Goal: Contribute content: Add original content to the website for others to see

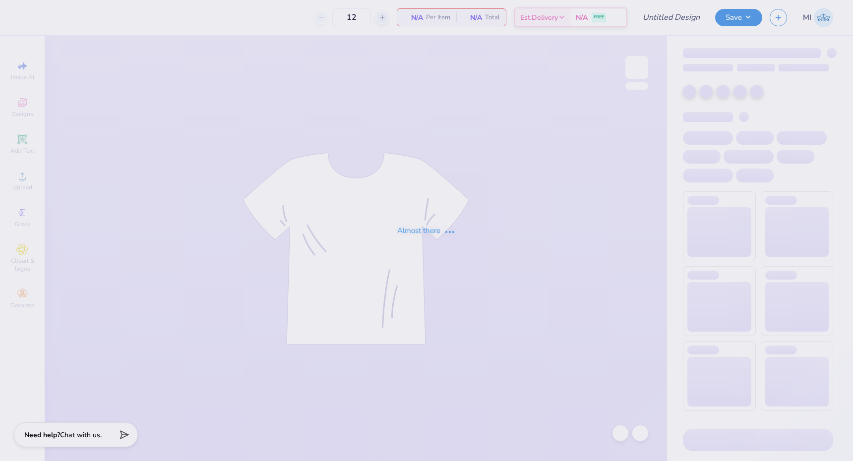
type input "ZTA Color Run Shirt"
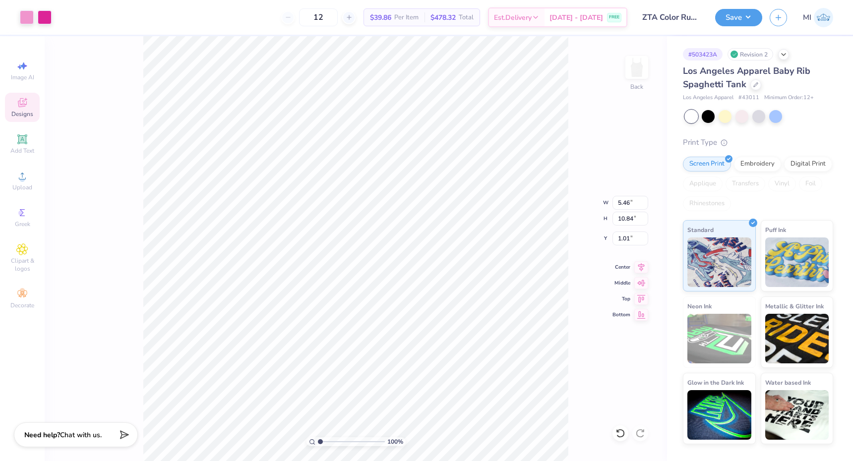
type input "1.08"
type input "4.10"
type input "1.32"
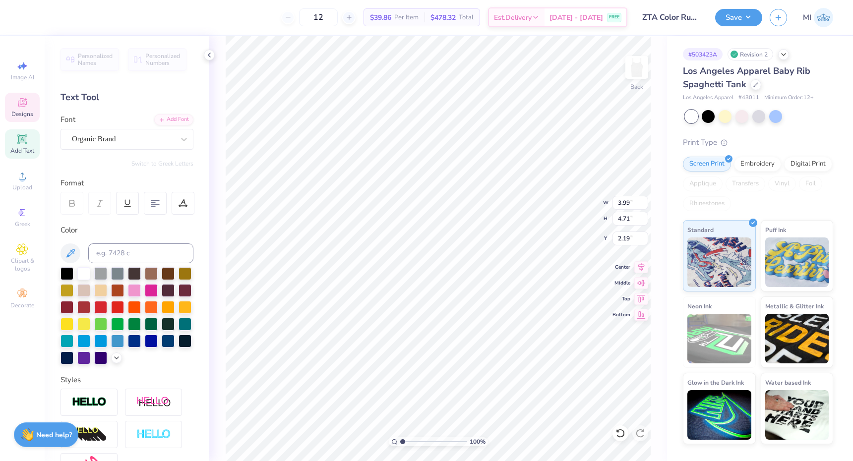
type textarea "18"
type input "4.01"
type input "3.57"
type input "7.17"
type textarea "98"
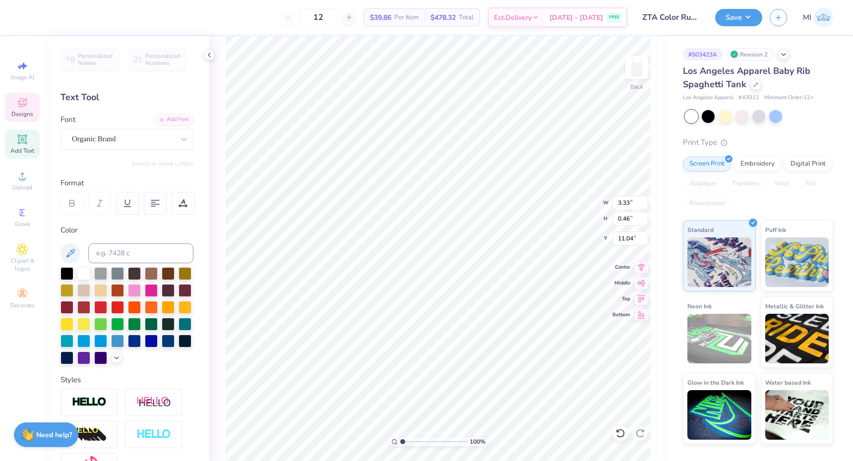
scroll to position [0, 1]
type textarea "BMOC 5K"
click at [734, 9] on button "Save" at bounding box center [739, 15] width 47 height 17
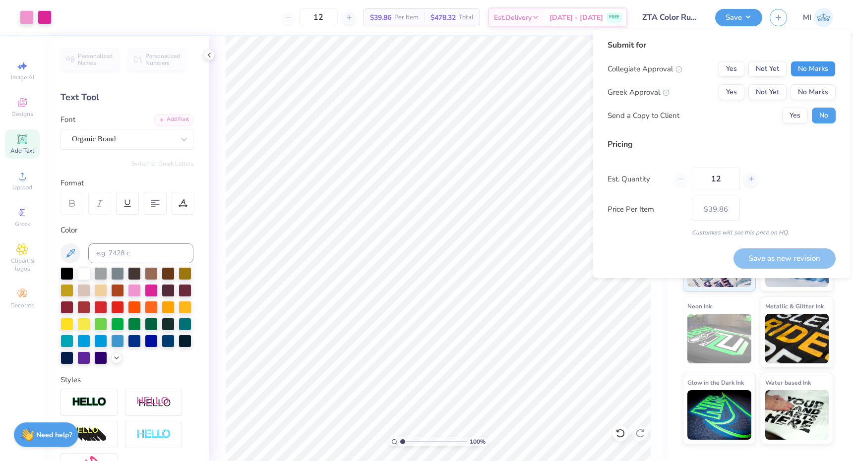
click at [812, 64] on button "No Marks" at bounding box center [813, 69] width 45 height 16
click at [766, 93] on button "Not Yet" at bounding box center [768, 92] width 38 height 16
click at [773, 257] on button "Save as new revision" at bounding box center [785, 259] width 102 height 20
type input "$39.86"
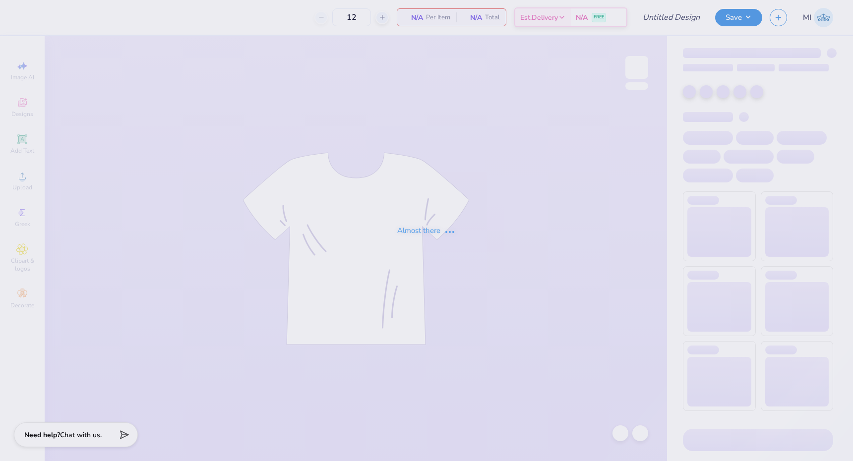
type input "ZTA Color Run Shirt"
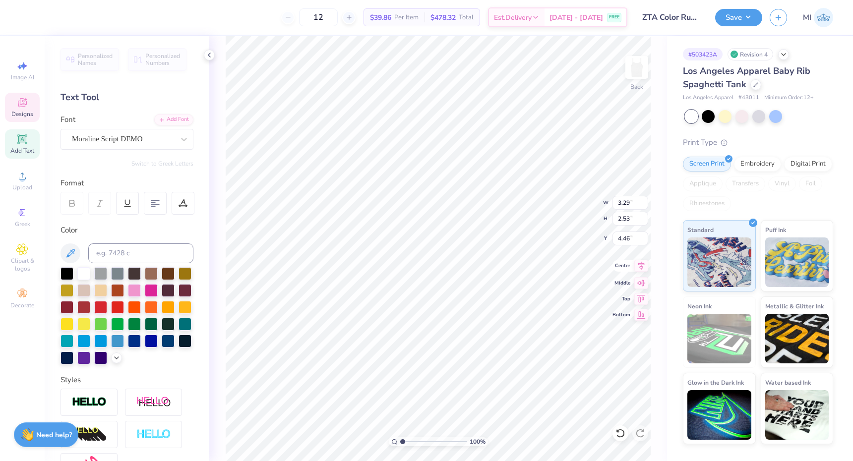
click at [643, 266] on icon at bounding box center [642, 266] width 14 height 12
type input "4.71"
type input "5.33"
type input "2.97"
type input "6.41"
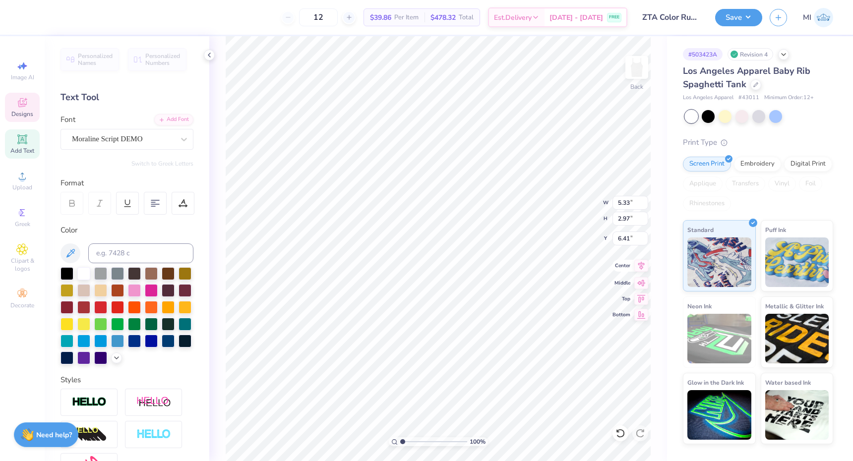
click at [638, 263] on icon at bounding box center [642, 266] width 14 height 12
type input "4.24"
type input "2.32"
type input "3.55"
click at [639, 263] on icon at bounding box center [642, 266] width 14 height 12
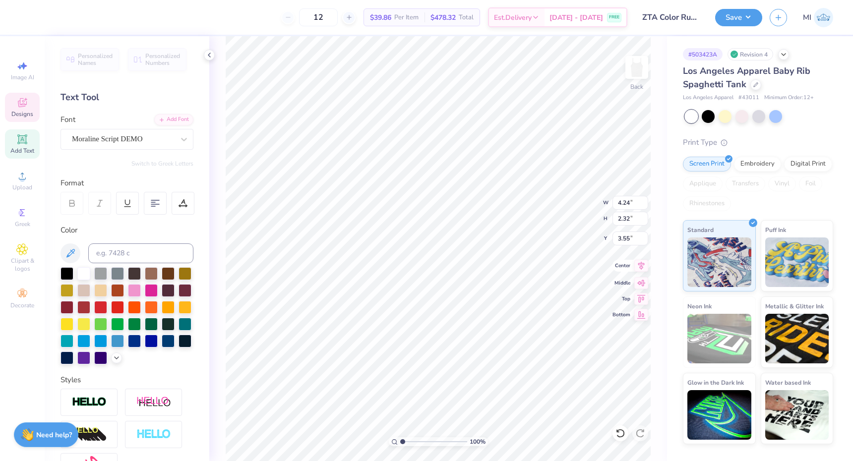
type input "5.33"
type input "2.97"
type input "6.41"
type input "3.29"
type input "2.53"
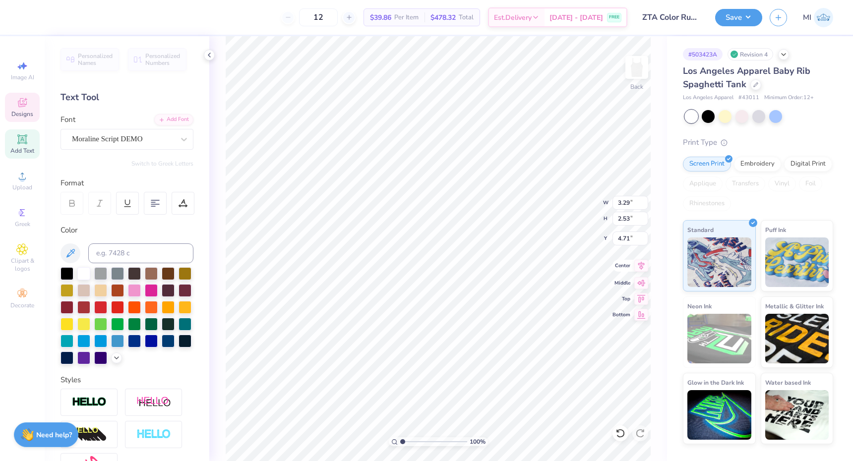
type input "4.93"
type input "4.24"
type input "2.32"
type input "3.39"
type input "5.33"
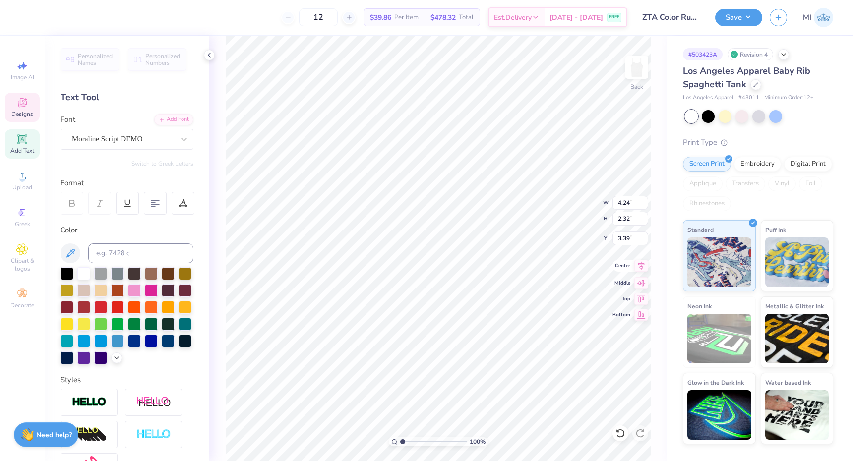
type input "2.97"
type input "6.41"
click at [641, 266] on icon at bounding box center [642, 266] width 6 height 8
click at [644, 266] on icon at bounding box center [642, 266] width 14 height 12
type input "4.77"
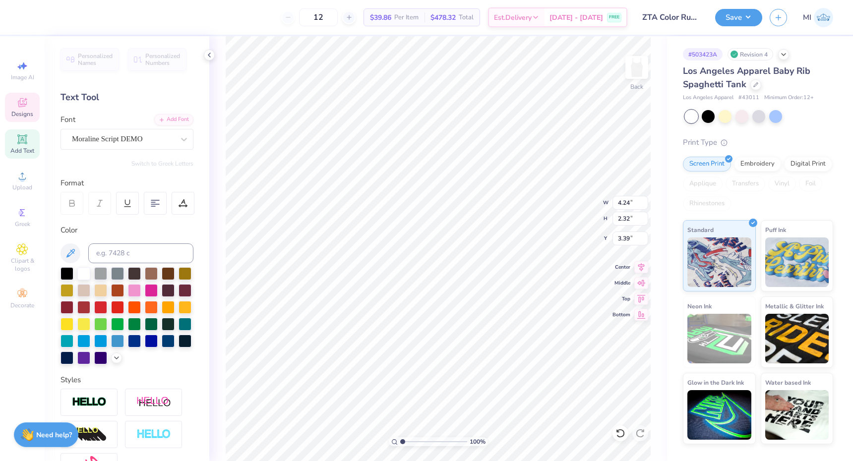
type input "3.25"
click at [644, 266] on icon at bounding box center [642, 266] width 14 height 12
click at [748, 12] on button "Save" at bounding box center [739, 15] width 47 height 17
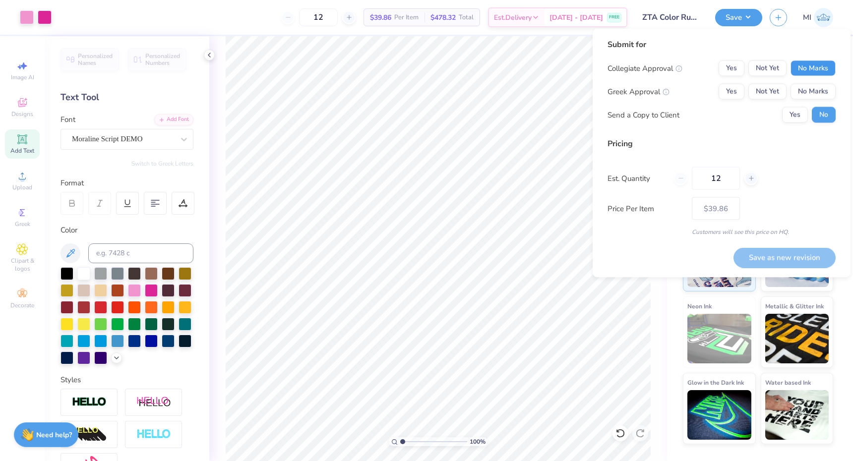
click at [801, 65] on button "No Marks" at bounding box center [813, 69] width 45 height 16
click at [772, 86] on button "Not Yet" at bounding box center [768, 92] width 38 height 16
click at [772, 259] on button "Save as new revision" at bounding box center [785, 258] width 102 height 20
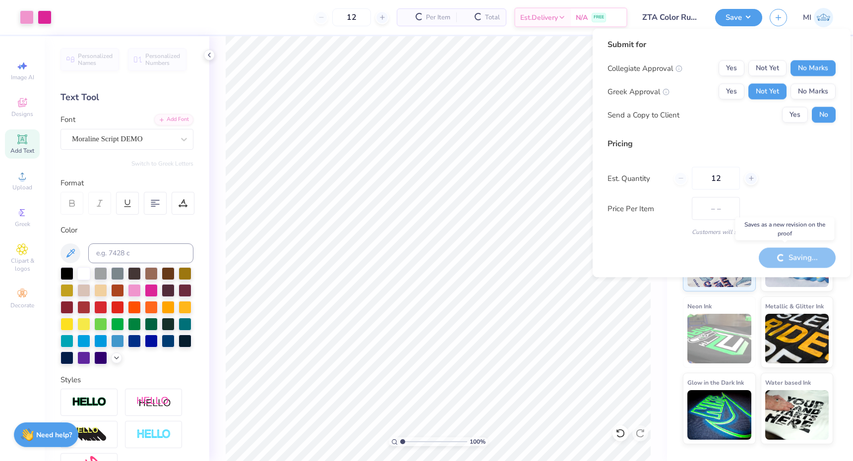
type input "$39.86"
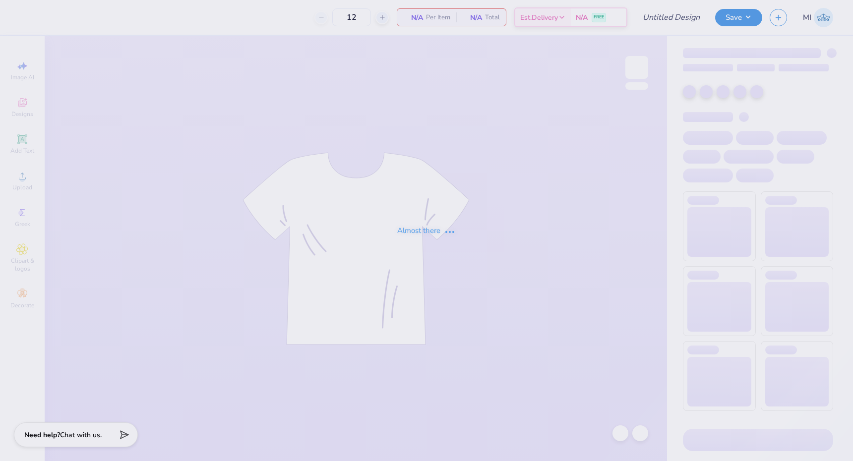
type input "ZTA Color Run Shirt"
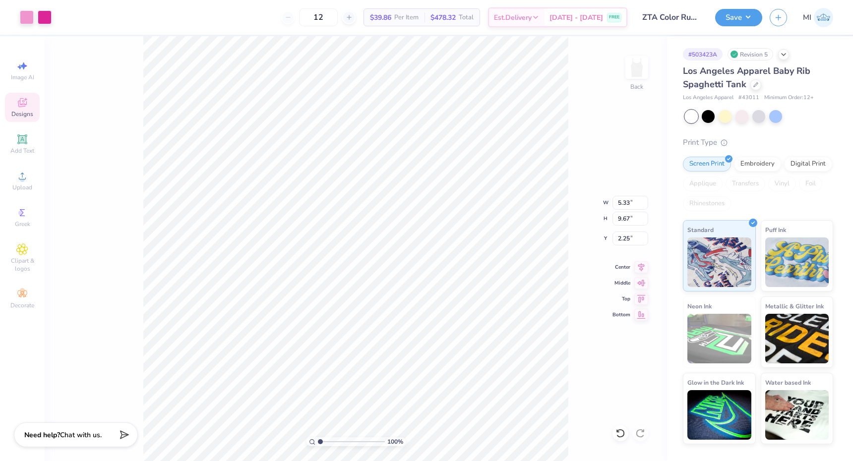
type input "2.28"
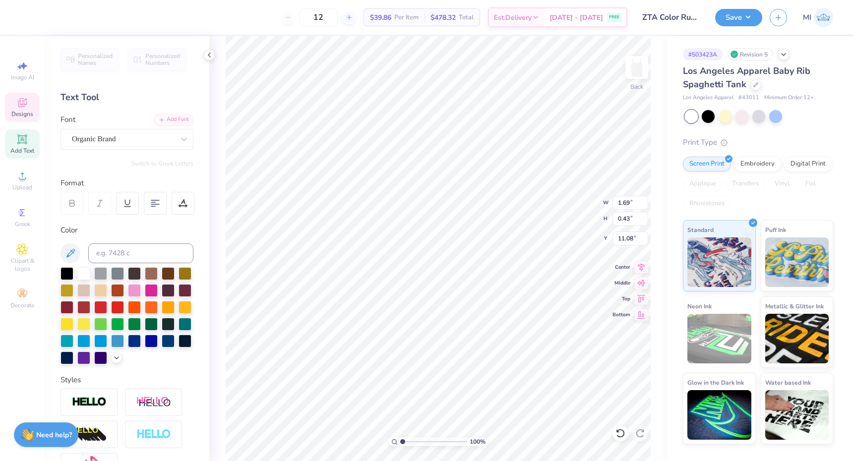
type input "2.50"
type input "0.63"
type input "10.89"
type input "1.03"
type input "0.42"
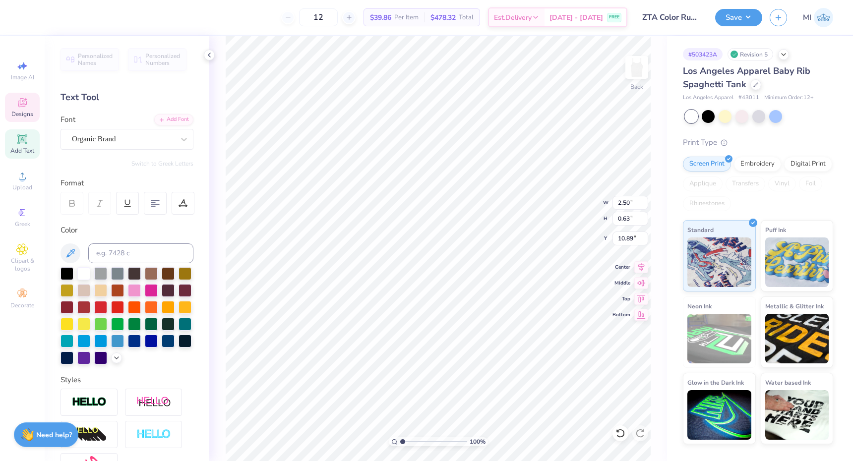
type input "11.53"
type input "1.52"
type input "0.61"
type input "11.53"
click at [745, 18] on button "Save" at bounding box center [739, 15] width 47 height 17
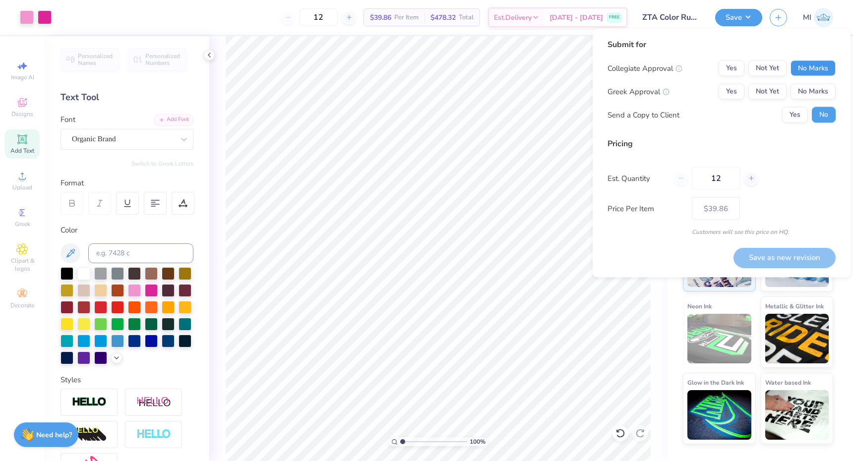
click at [810, 68] on button "No Marks" at bounding box center [813, 69] width 45 height 16
click at [736, 88] on button "Yes" at bounding box center [732, 92] width 26 height 16
click at [769, 253] on button "Save as new revision" at bounding box center [785, 258] width 102 height 20
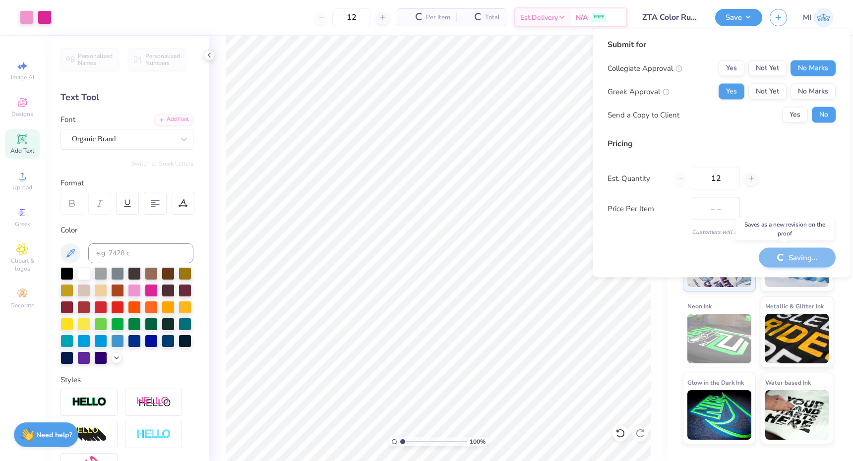
type input "$39.86"
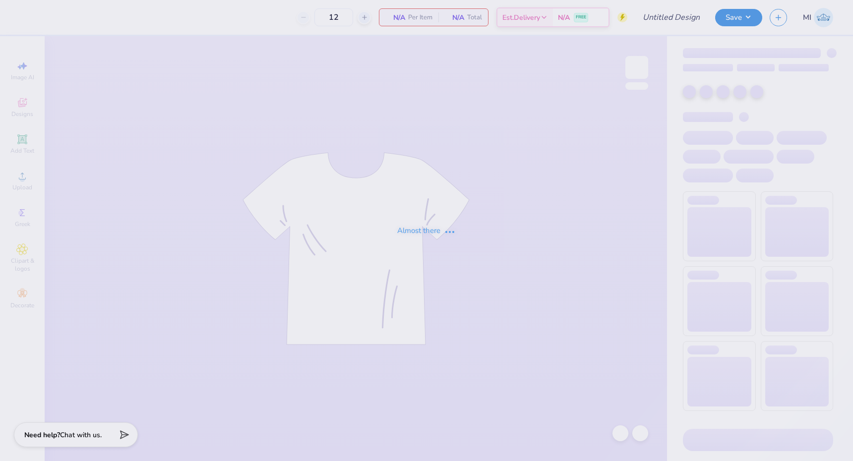
type input "ZTA Color Run Shirt"
type input "220"
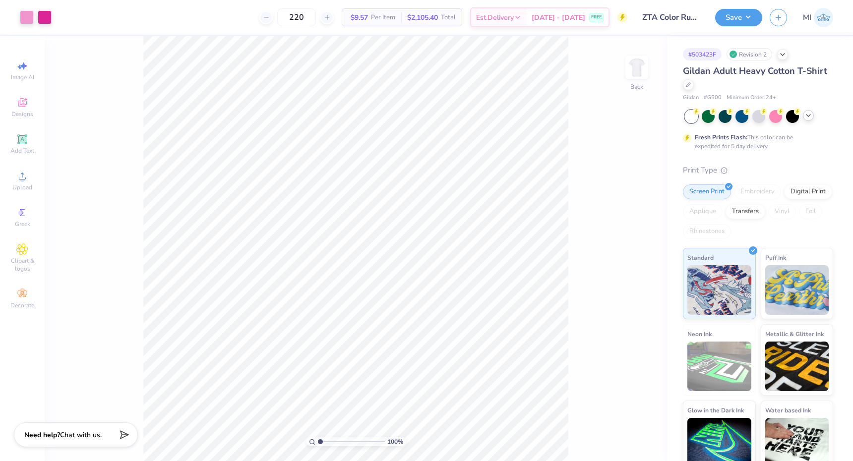
click at [807, 117] on icon at bounding box center [809, 116] width 8 height 8
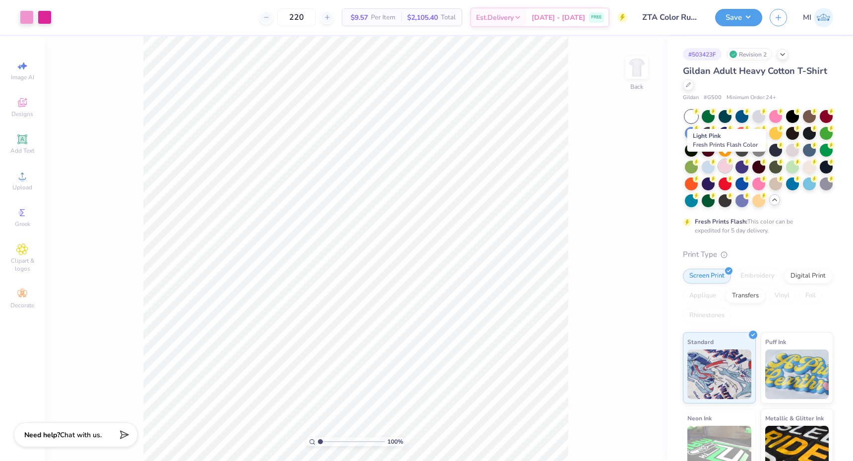
click at [725, 166] on div at bounding box center [725, 166] width 13 height 13
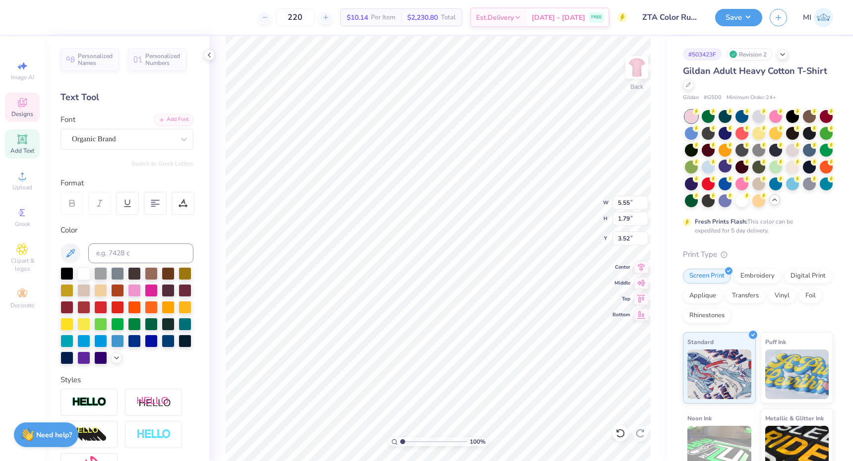
type textarea "COLOR"
type textarea "18"
type input "7.76"
type input "4.33"
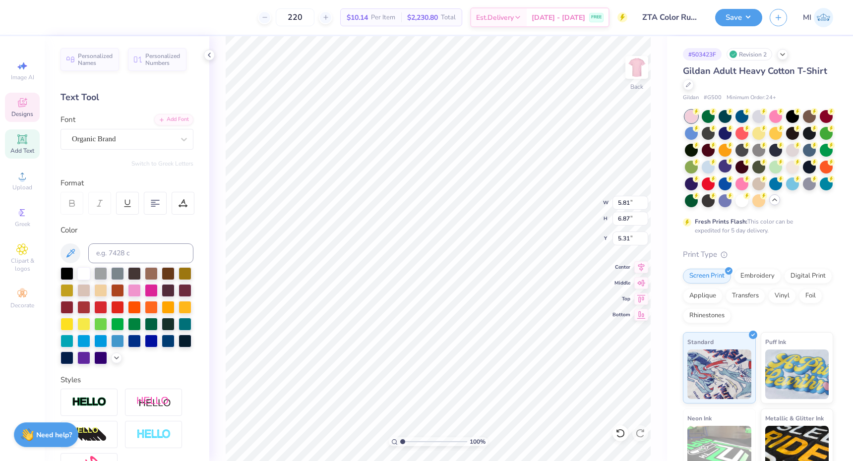
type input "11.46"
type input "5.85"
type input "5.20"
type input "12.56"
type textarea "N"
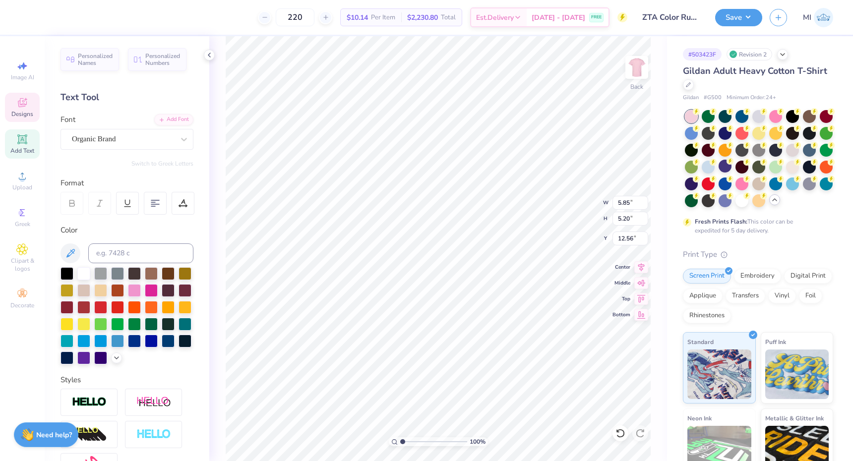
type textarea "98"
type textarea "BMOC 5K"
type input "4.22"
type input "2.21"
type input "17.99"
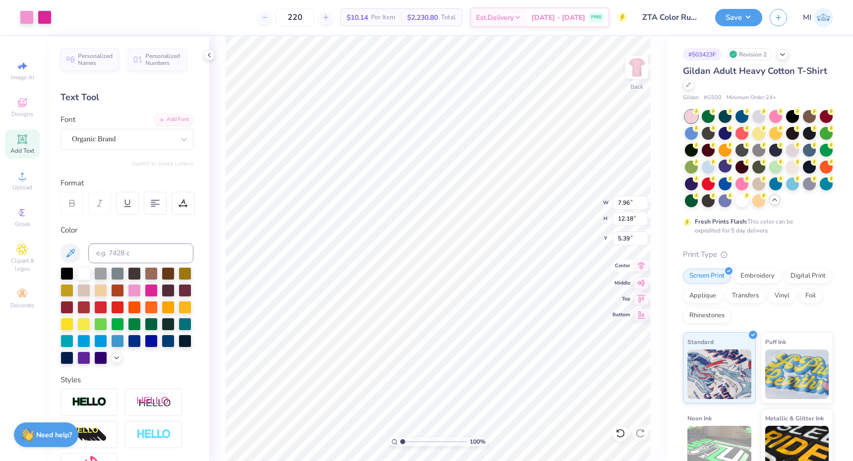
click at [639, 266] on icon at bounding box center [642, 266] width 14 height 12
type input "6.18"
type input "3.38"
click at [639, 263] on icon at bounding box center [642, 266] width 6 height 8
type input "6.92"
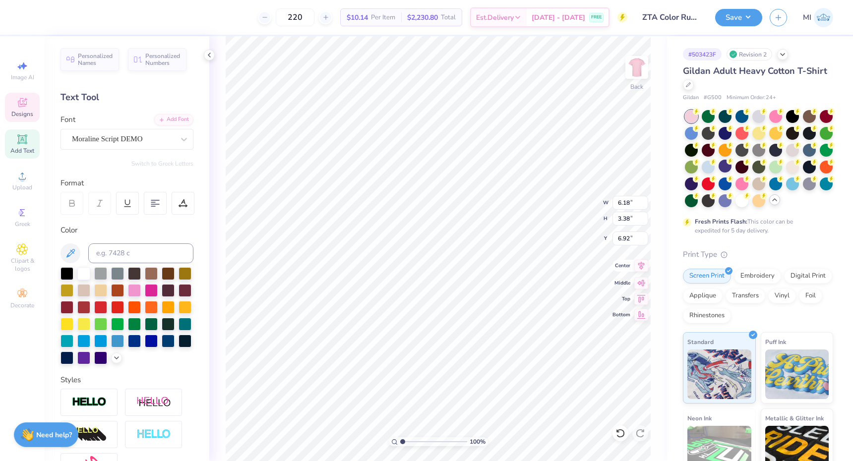
type input "4.80"
type input "3.69"
click at [638, 267] on icon at bounding box center [642, 266] width 14 height 12
type input "9.07"
type input "7.76"
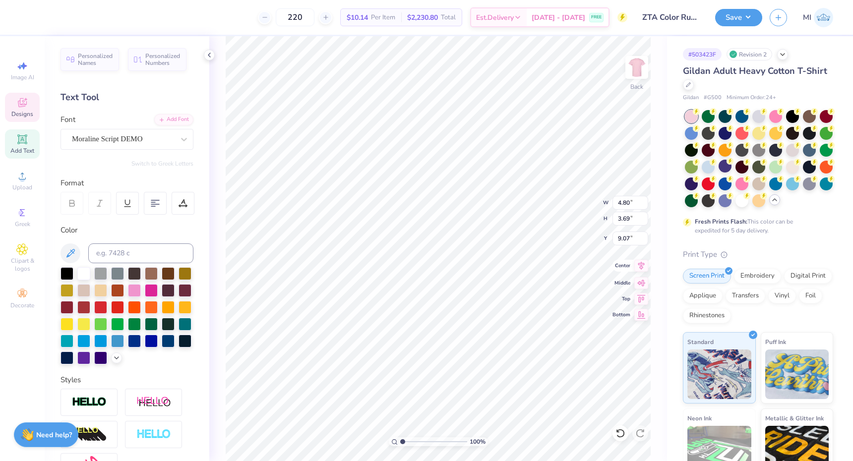
type input "4.33"
type input "11.46"
click at [643, 266] on icon at bounding box center [642, 266] width 14 height 12
click at [26, 16] on div at bounding box center [27, 16] width 14 height 14
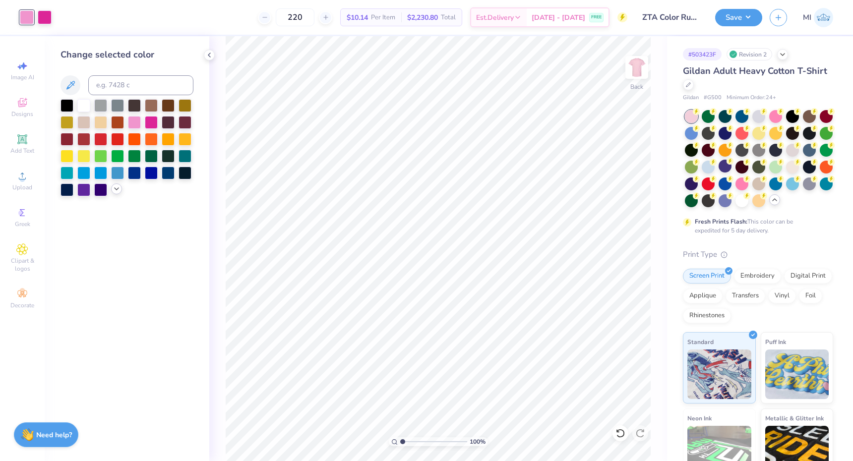
click at [118, 193] on icon at bounding box center [117, 189] width 8 height 8
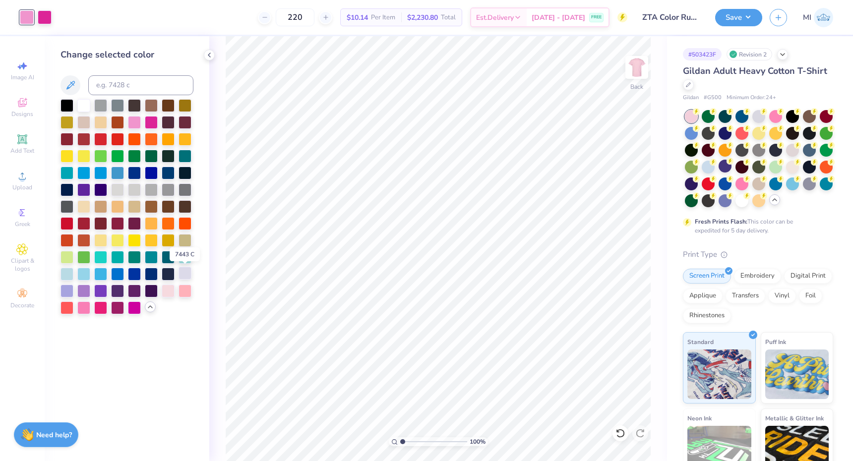
click at [184, 276] on div at bounding box center [185, 273] width 13 height 13
click at [68, 288] on div at bounding box center [67, 290] width 13 height 13
click at [88, 292] on div at bounding box center [83, 290] width 13 height 13
click at [62, 290] on div at bounding box center [67, 290] width 13 height 13
click at [46, 14] on div at bounding box center [45, 16] width 14 height 14
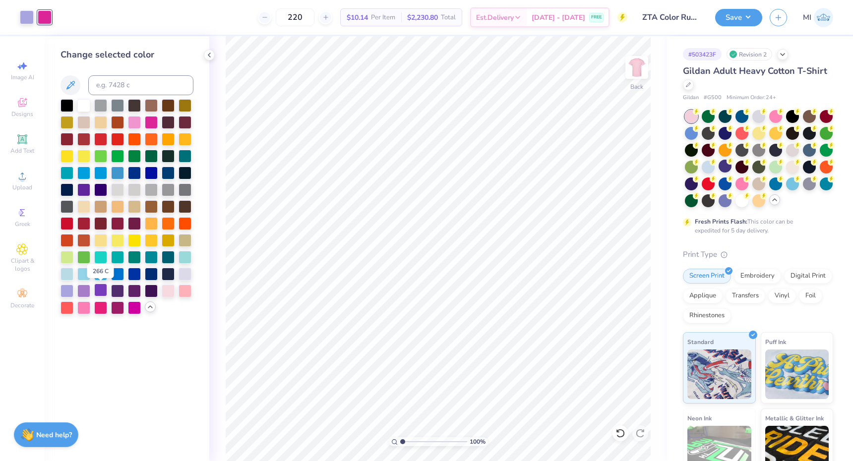
click at [103, 292] on div at bounding box center [100, 290] width 13 height 13
click at [120, 293] on div at bounding box center [117, 290] width 13 height 13
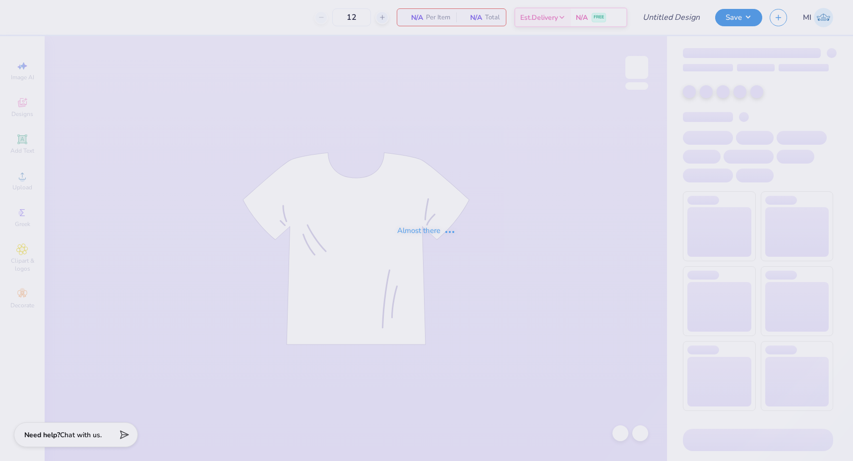
type input "ZTA Color Run Shirt"
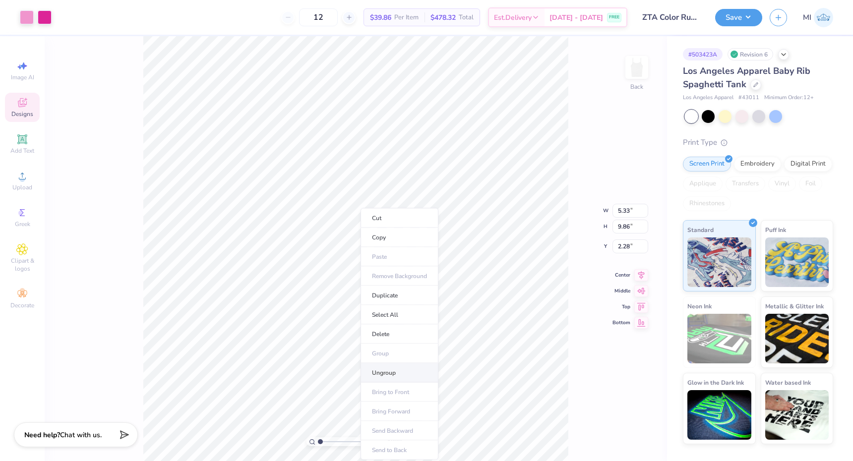
click at [388, 372] on li "Ungroup" at bounding box center [400, 373] width 78 height 19
type input "5.11"
type input "8.01"
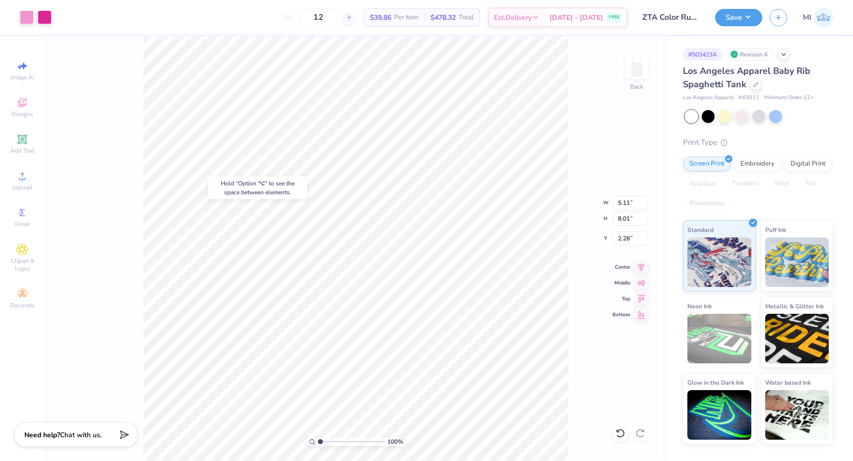
type input "1.96"
type input "3.68"
type input "1.83"
type input "10.30"
type input "3.64"
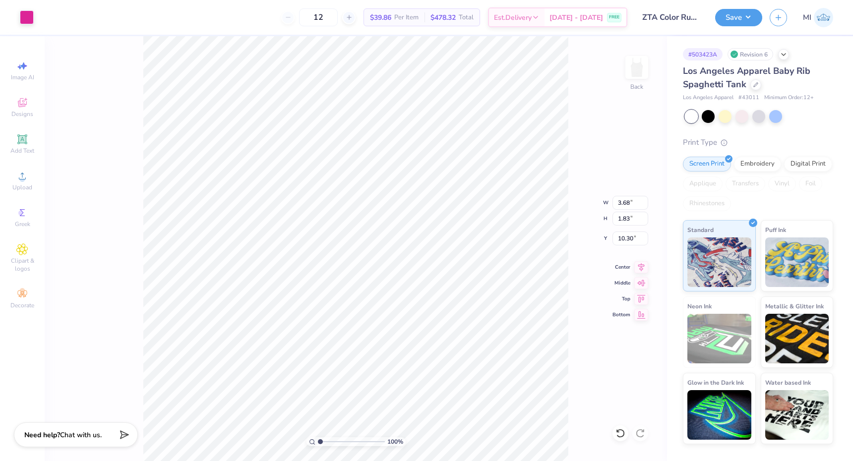
type input "1.81"
